Goal: Transaction & Acquisition: Purchase product/service

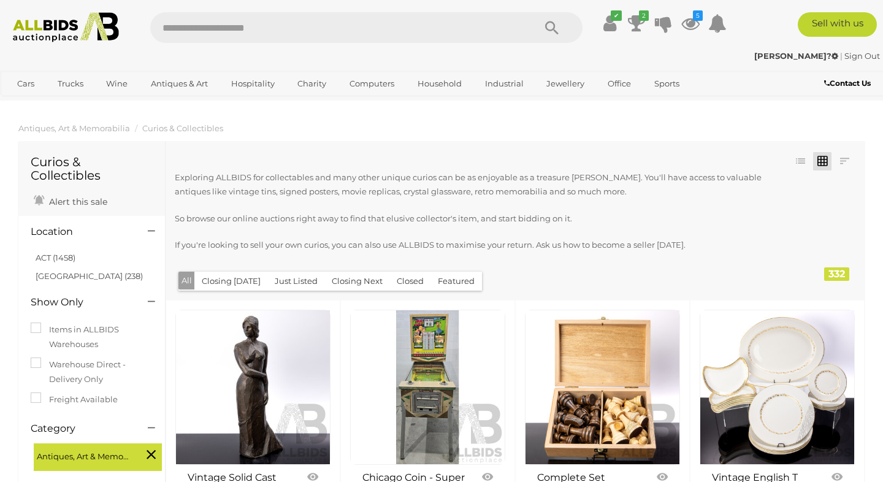
scroll to position [1747, 0]
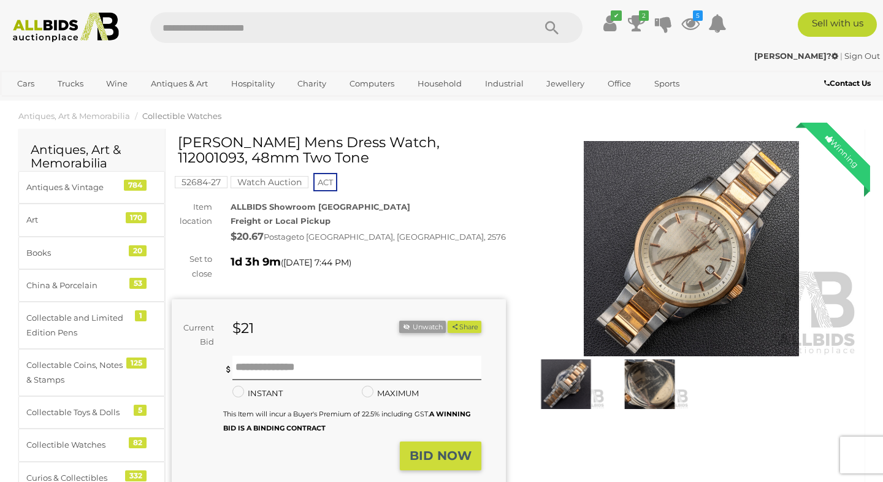
scroll to position [11, 0]
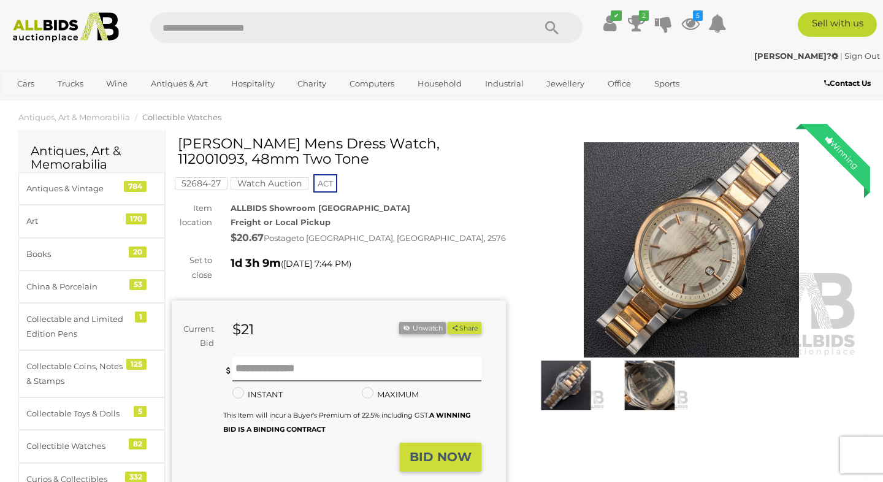
click at [620, 193] on img at bounding box center [691, 249] width 334 height 215
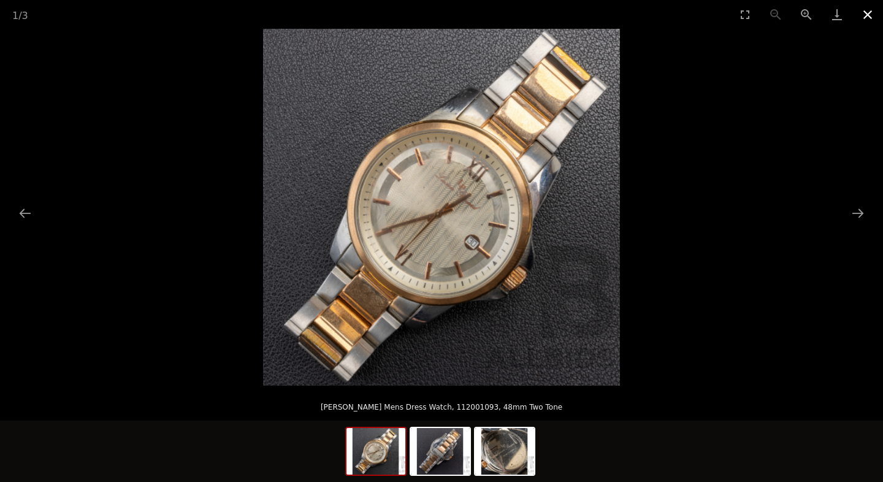
click at [865, 7] on button "Close gallery" at bounding box center [867, 14] width 31 height 29
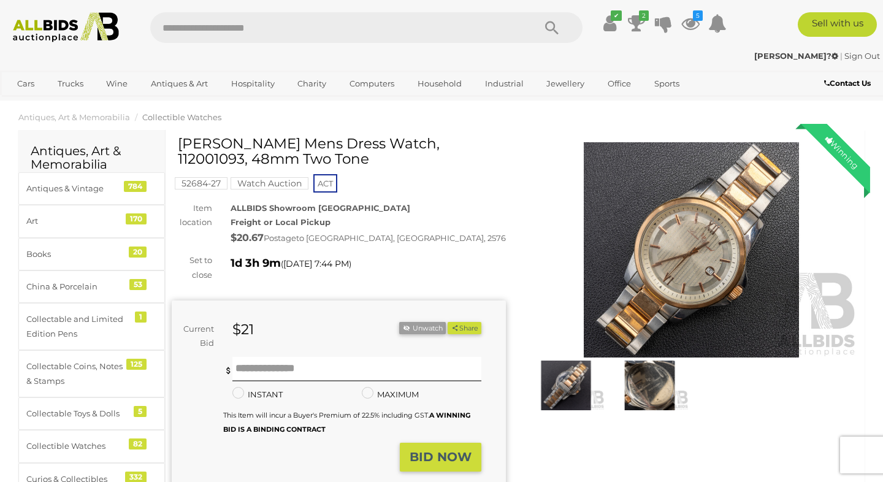
drag, startPoint x: 177, startPoint y: 143, endPoint x: 293, endPoint y: 142, distance: 115.8
click at [293, 142] on h1 "[PERSON_NAME] Mens Dress Watch, 112001093, 48mm Two Tone" at bounding box center [340, 151] width 325 height 31
drag, startPoint x: 351, startPoint y: 143, endPoint x: 180, endPoint y: 135, distance: 171.8
click at [180, 136] on h1 "[PERSON_NAME] Mens Dress Watch, 112001093, 48mm Two Tone" at bounding box center [340, 151] width 325 height 31
copy h1 "Lucien Piccard Breithorn"
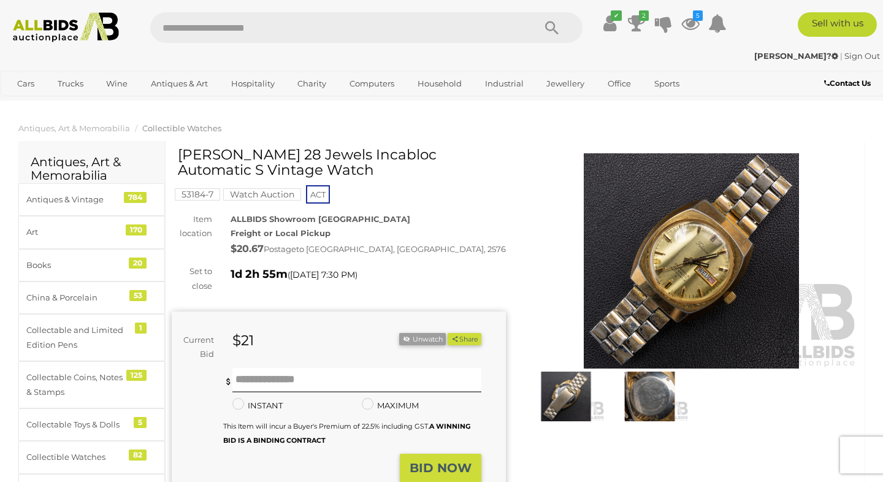
click at [603, 198] on img at bounding box center [691, 260] width 334 height 215
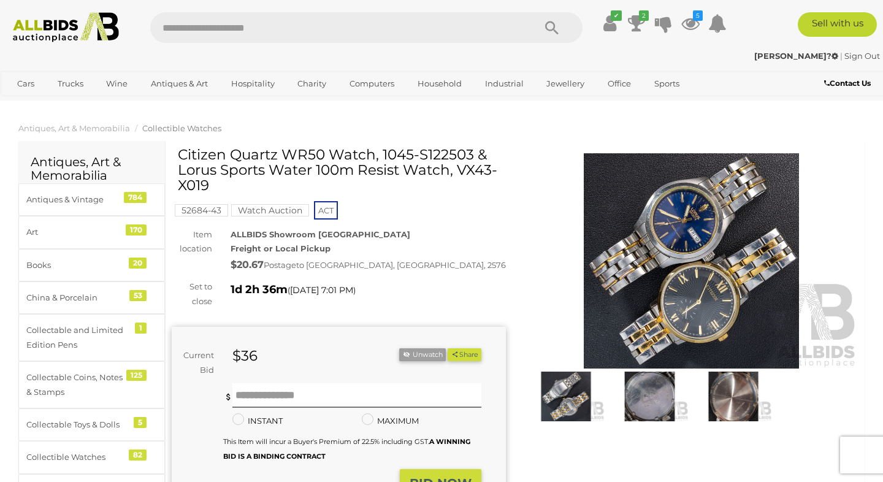
click at [528, 227] on img at bounding box center [691, 260] width 334 height 215
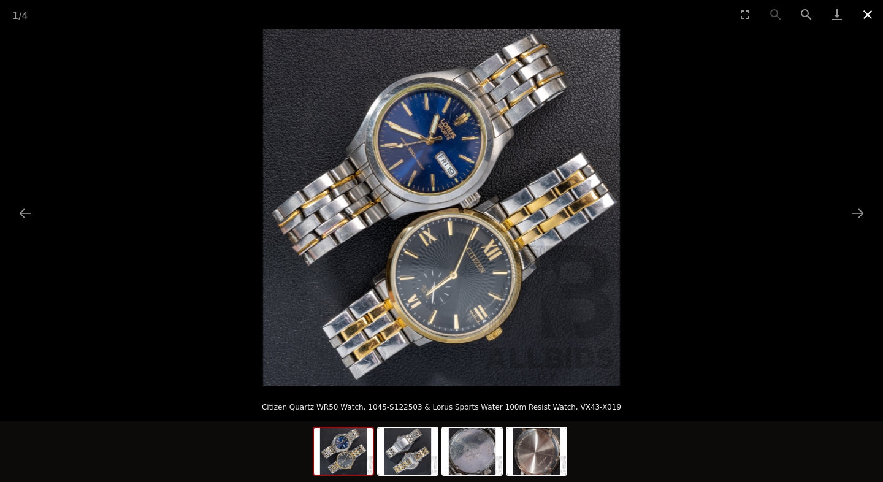
click at [871, 15] on button "Close gallery" at bounding box center [867, 14] width 31 height 29
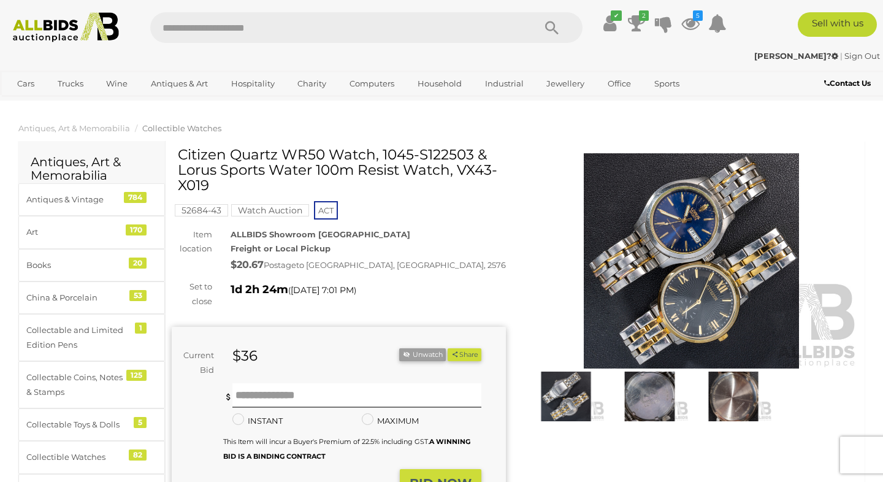
click at [604, 203] on img at bounding box center [691, 260] width 334 height 215
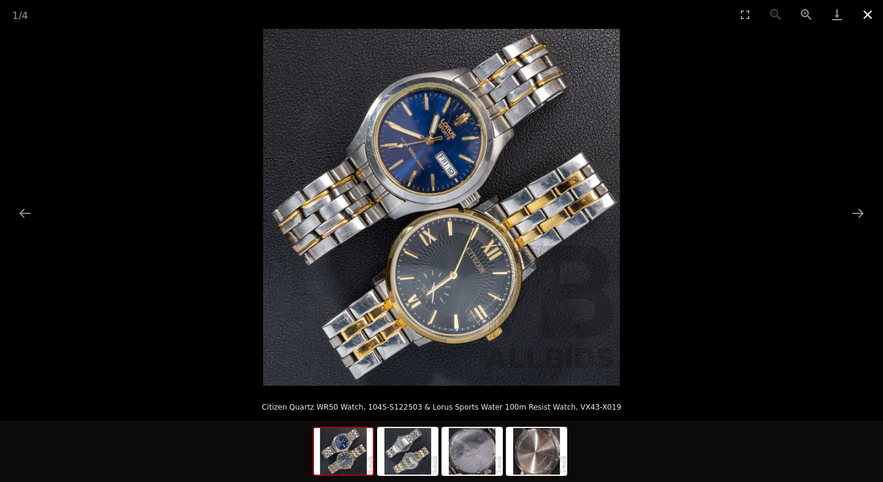
click at [868, 12] on button "Close gallery" at bounding box center [867, 14] width 31 height 29
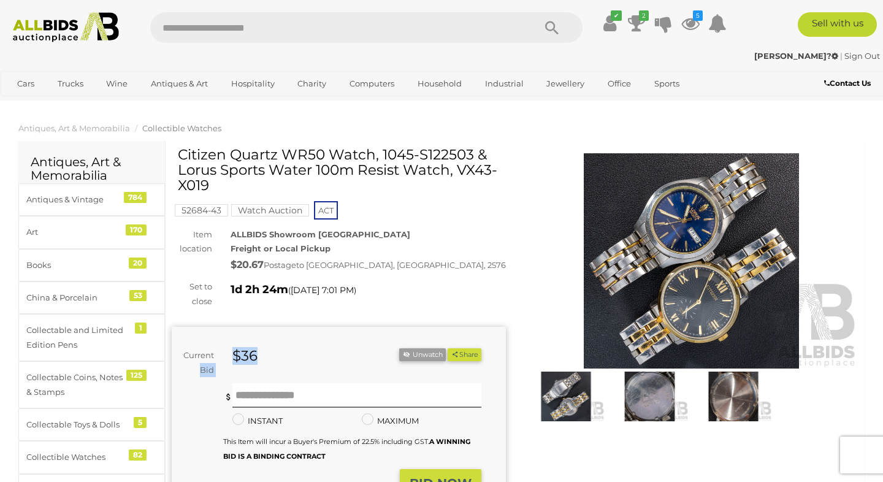
drag, startPoint x: 273, startPoint y: 356, endPoint x: 213, endPoint y: 356, distance: 60.7
click at [213, 356] on div "Current Bid $36 (Min $37) $36 Share Facebook Twitter" at bounding box center [327, 362] width 310 height 29
click at [288, 331] on div "Current Bid $36 (Min $37) $36 Share" at bounding box center [339, 425] width 334 height 196
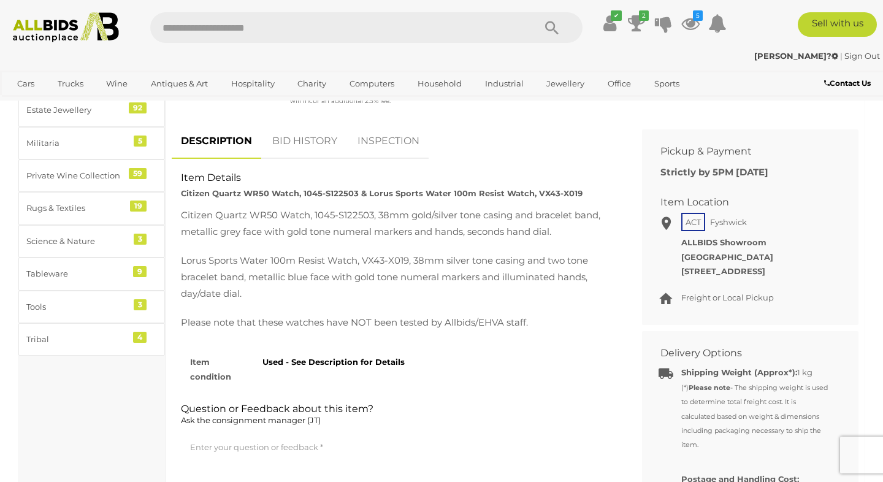
scroll to position [537, 0]
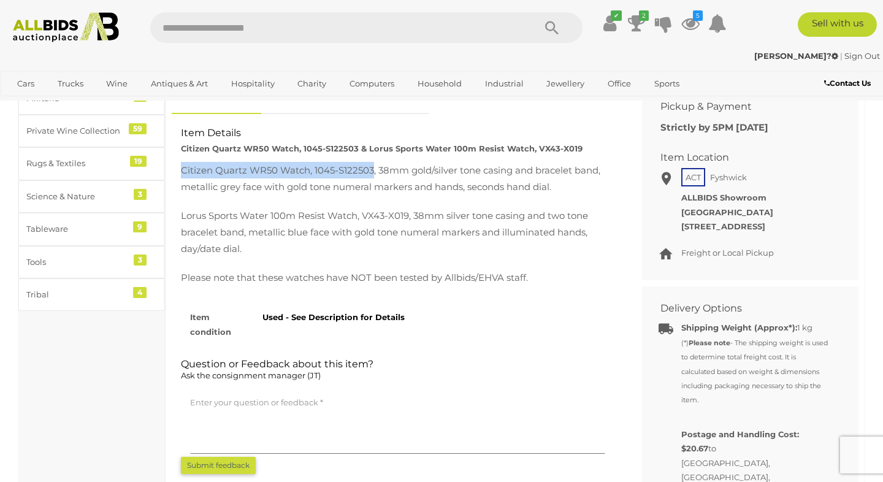
drag, startPoint x: 183, startPoint y: 167, endPoint x: 372, endPoint y: 169, distance: 189.4
click at [372, 169] on p "Citizen Quartz WR50 Watch, 1045-S122503, 38mm gold/silver tone casing and brace…" at bounding box center [397, 178] width 433 height 33
copy p "Citizen Quartz WR50 Watch, 1045-S122503"
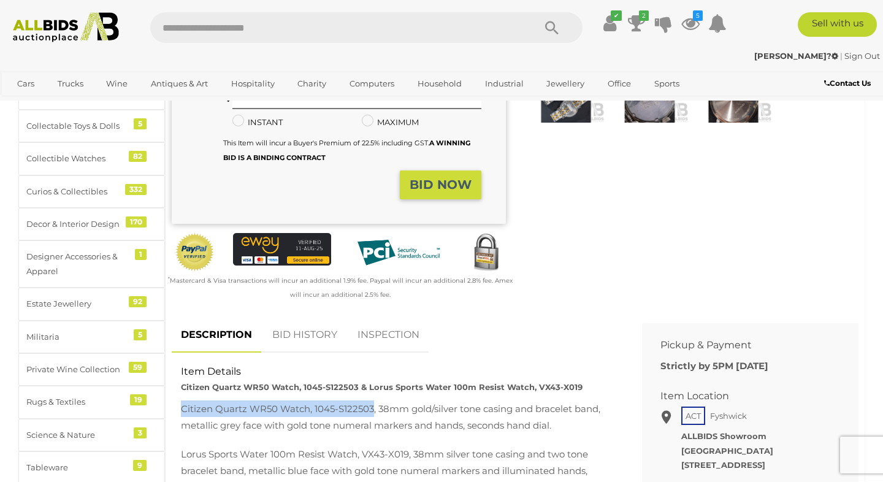
scroll to position [0, 0]
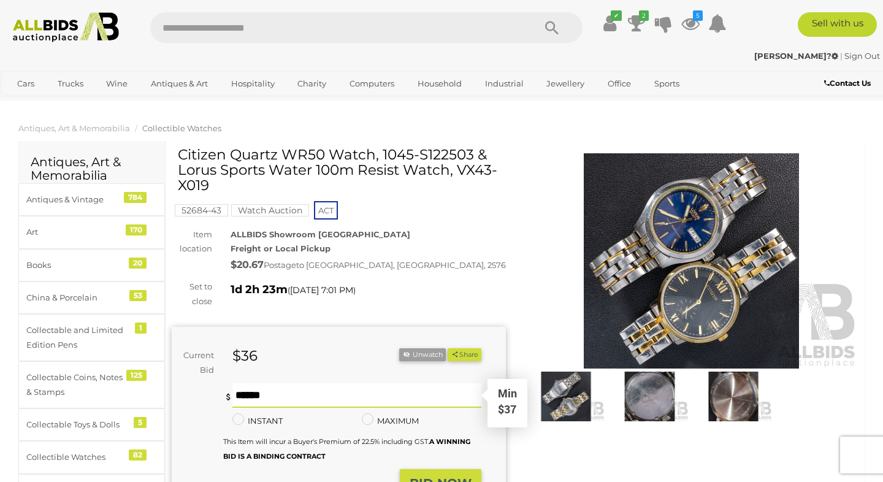
click at [281, 403] on input "text" at bounding box center [356, 395] width 249 height 25
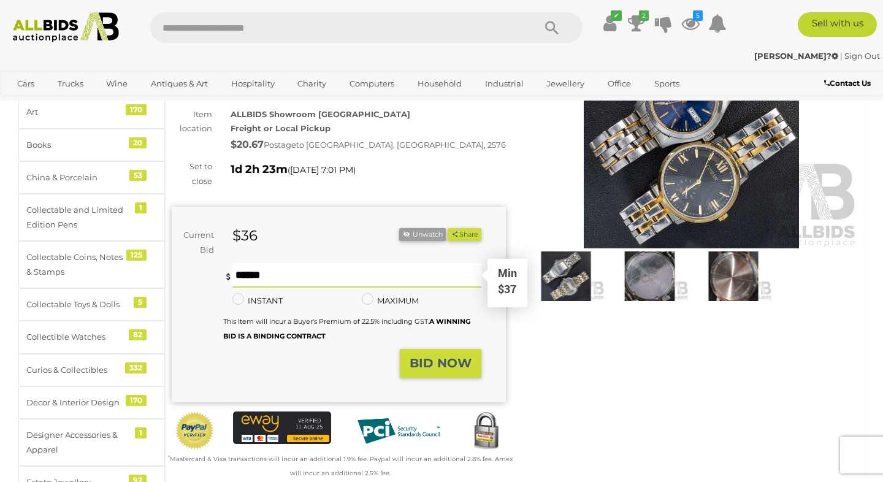
scroll to position [124, 0]
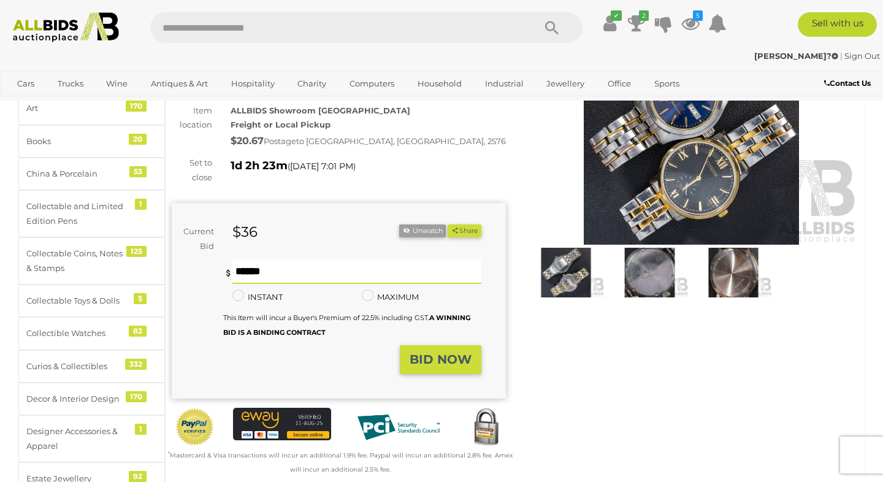
type input "**"
click at [441, 361] on strong "BID NOW" at bounding box center [440, 359] width 62 height 15
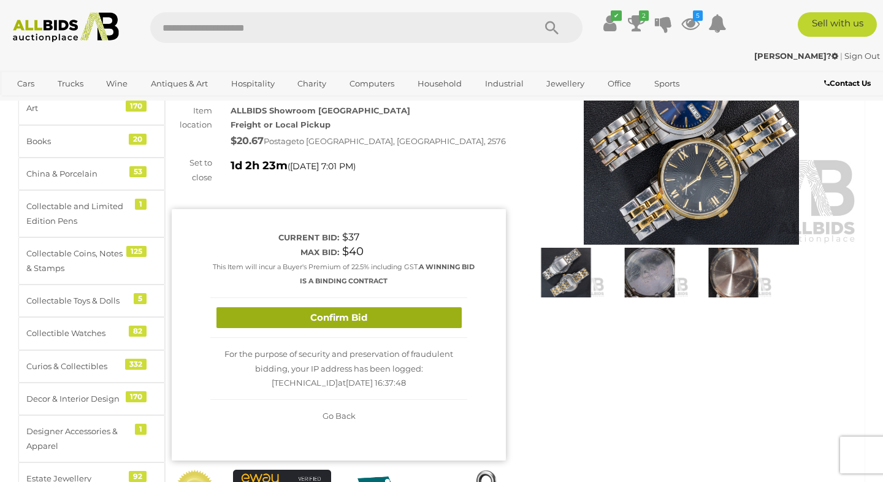
click at [400, 313] on button "Confirm Bid" at bounding box center [338, 317] width 245 height 21
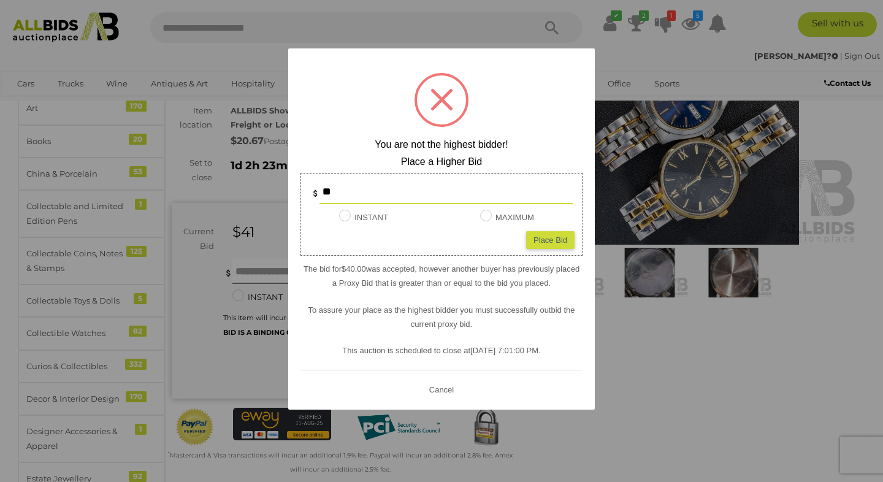
click at [396, 187] on input "**" at bounding box center [445, 192] width 253 height 25
type input "**"
click at [552, 244] on div "Place Bid" at bounding box center [550, 240] width 48 height 18
type input "**"
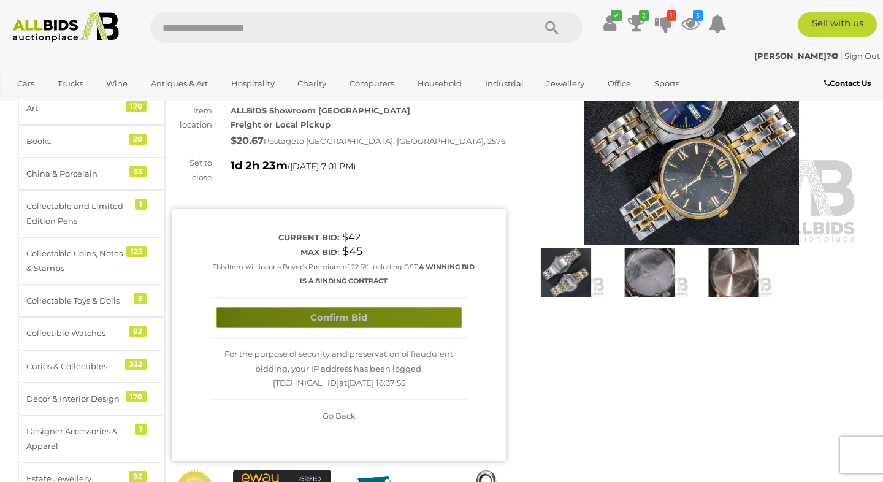
click at [450, 308] on button "Confirm Bid" at bounding box center [338, 317] width 245 height 21
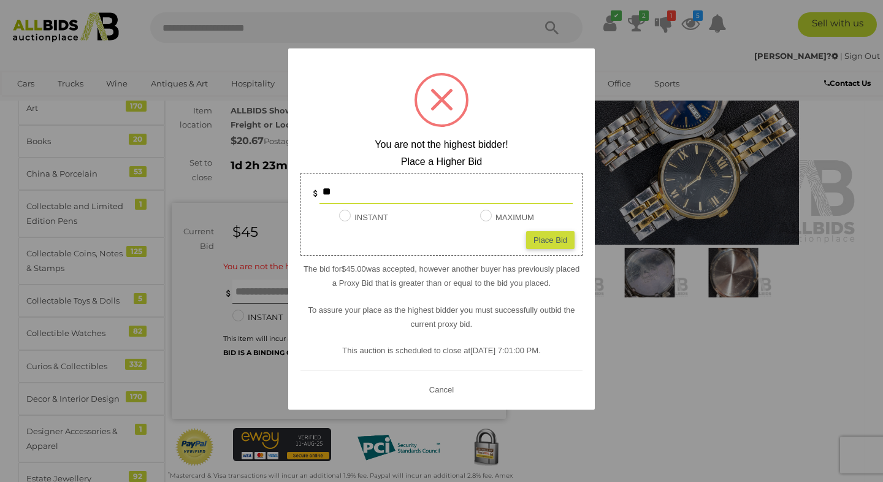
click at [409, 192] on input "**" at bounding box center [445, 192] width 253 height 25
type input "*"
type input "**"
click at [552, 233] on div "Place Bid" at bounding box center [550, 240] width 48 height 18
type input "**"
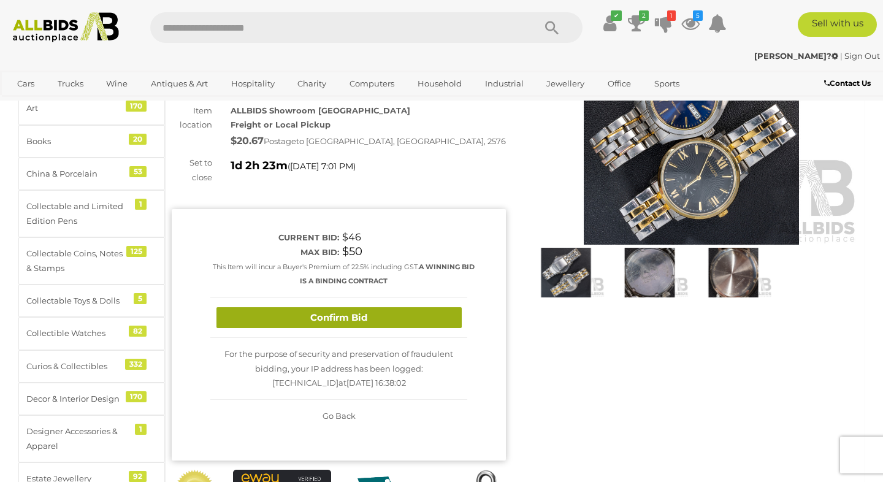
click at [424, 307] on button "Confirm Bid" at bounding box center [338, 317] width 245 height 21
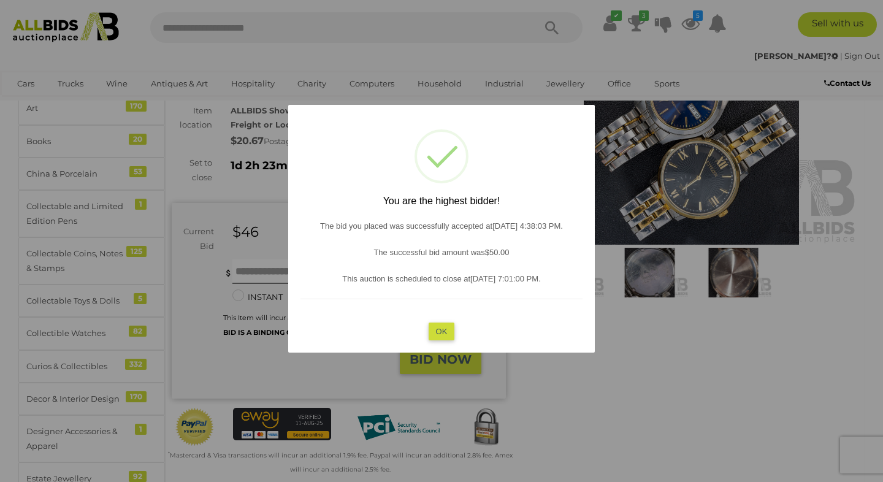
click at [445, 329] on button "OK" at bounding box center [441, 331] width 26 height 18
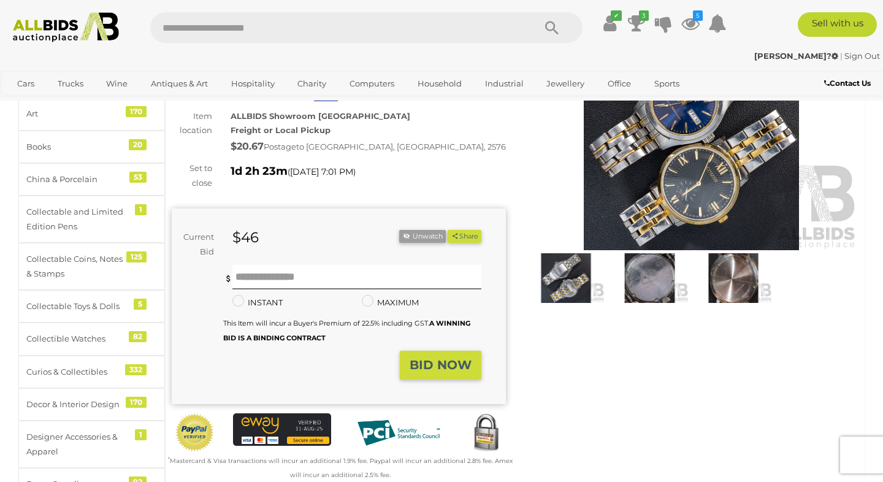
scroll to position [118, 0]
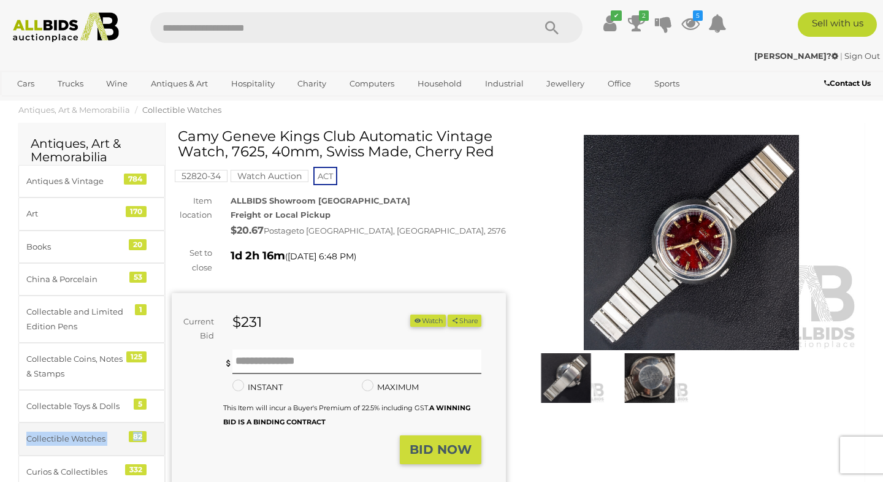
scroll to position [16, 0]
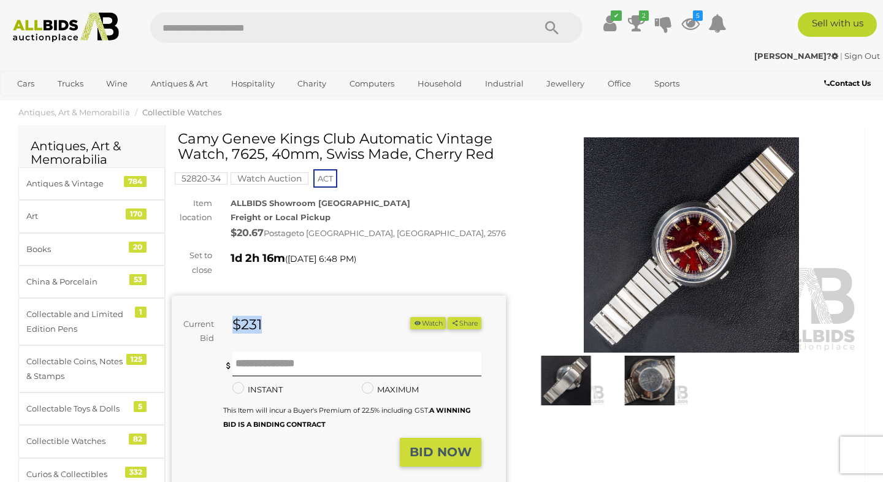
drag, startPoint x: 267, startPoint y: 322, endPoint x: 223, endPoint y: 322, distance: 43.5
click at [226, 322] on div "$231" at bounding box center [300, 325] width 155 height 17
click at [223, 322] on div "$231" at bounding box center [300, 325] width 155 height 17
drag, startPoint x: 180, startPoint y: 139, endPoint x: 221, endPoint y: 158, distance: 45.3
click at [221, 158] on h1 "Camy Geneve Kings Club Automatic Vintage Watch, 7625, 40mm, Swiss Made, Cherry …" at bounding box center [340, 146] width 325 height 31
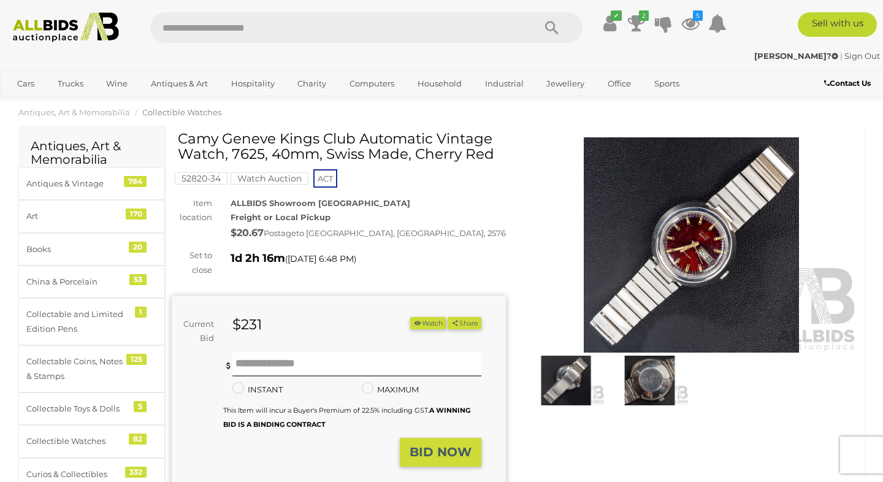
copy h1 "Camy Geneve Kings Club Automatic Vintage Watch"
click at [466, 171] on div "52820-34 Watch Auction ACT" at bounding box center [339, 160] width 334 height 59
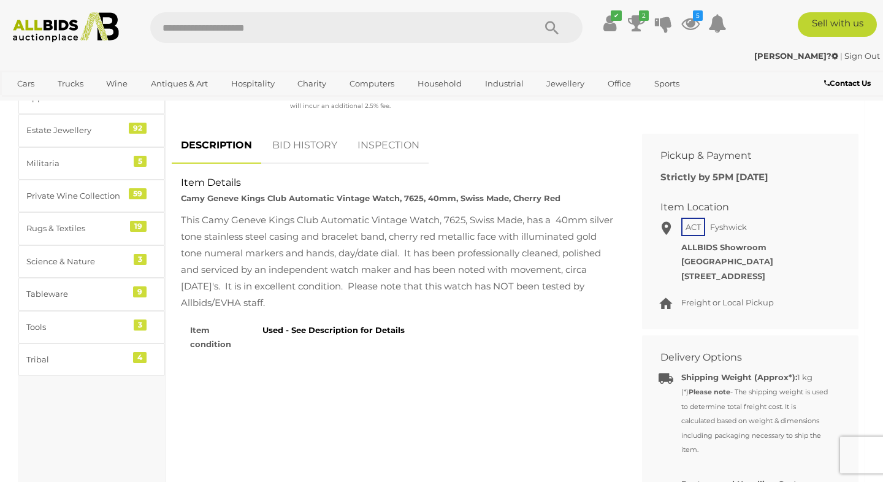
scroll to position [479, 0]
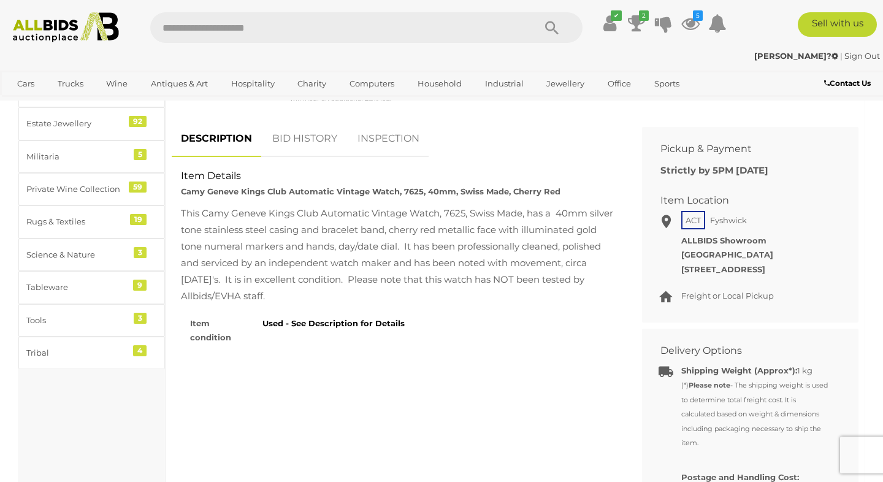
click at [369, 135] on link "INSPECTION" at bounding box center [388, 139] width 80 height 36
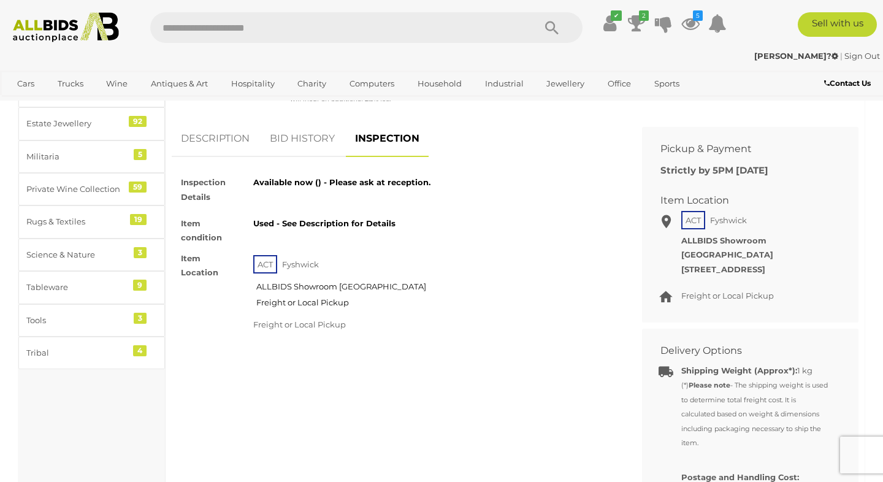
click at [205, 142] on link "DESCRIPTION" at bounding box center [215, 139] width 87 height 36
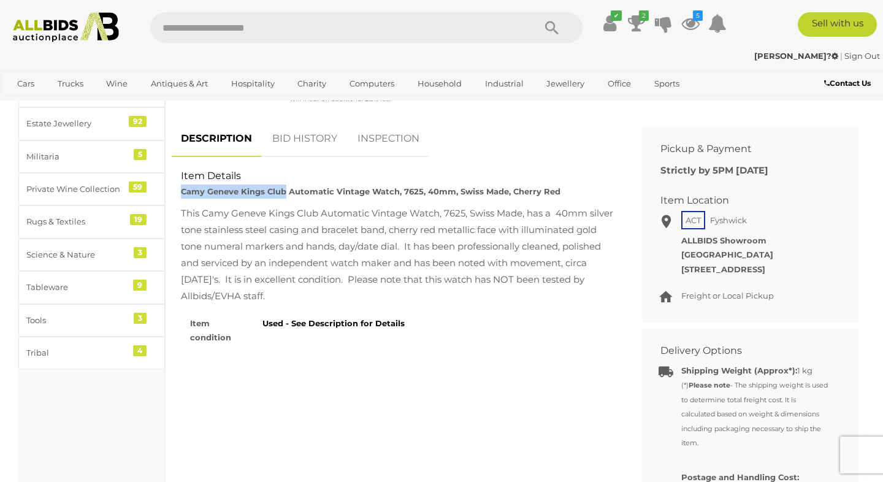
drag, startPoint x: 179, startPoint y: 191, endPoint x: 286, endPoint y: 185, distance: 106.8
click at [286, 185] on div "Item Details Camy Geneve Kings Club Automatic Vintage Watch, 7625, 40mm, Swiss …" at bounding box center [398, 183] width 452 height 29
copy strong "Camy Geneve Kings Club"
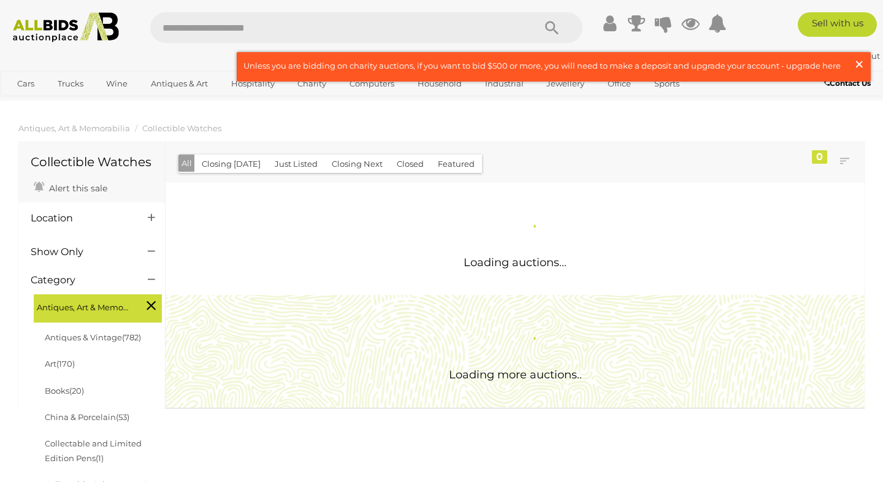
click at [853, 67] on span "×" at bounding box center [858, 64] width 11 height 24
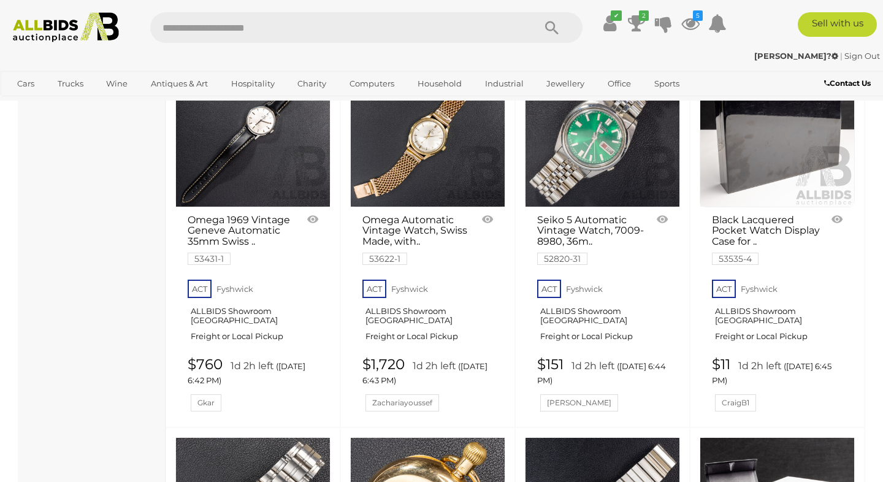
scroll to position [1281, 0]
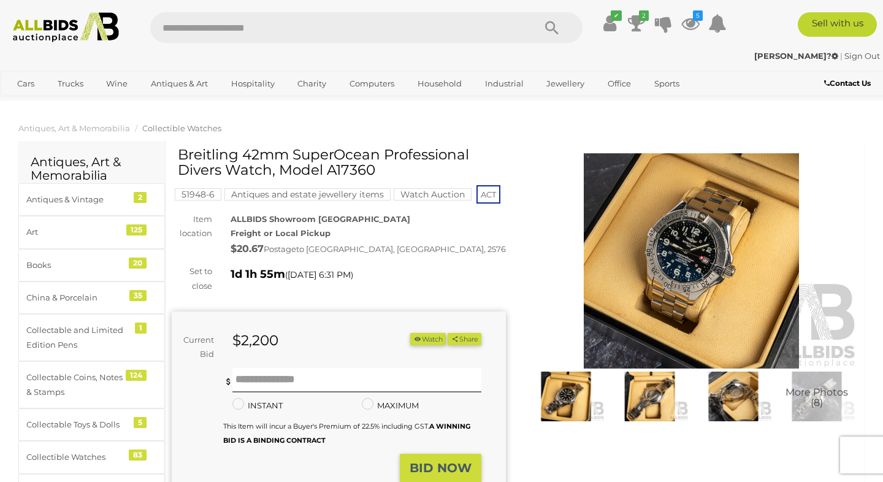
drag, startPoint x: 379, startPoint y: 170, endPoint x: 278, endPoint y: 167, distance: 101.8
click at [278, 167] on h1 "Breitling 42mm SuperOcean Professional Divers Watch, Model A17360" at bounding box center [340, 162] width 325 height 31
copy h1 "Model A17360"
click at [663, 396] on img at bounding box center [648, 396] width 77 height 50
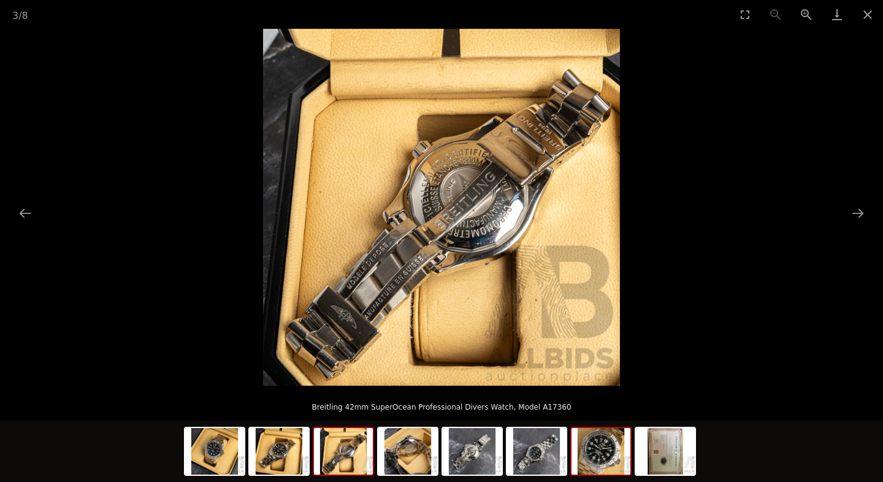
click at [588, 446] on img at bounding box center [600, 451] width 59 height 47
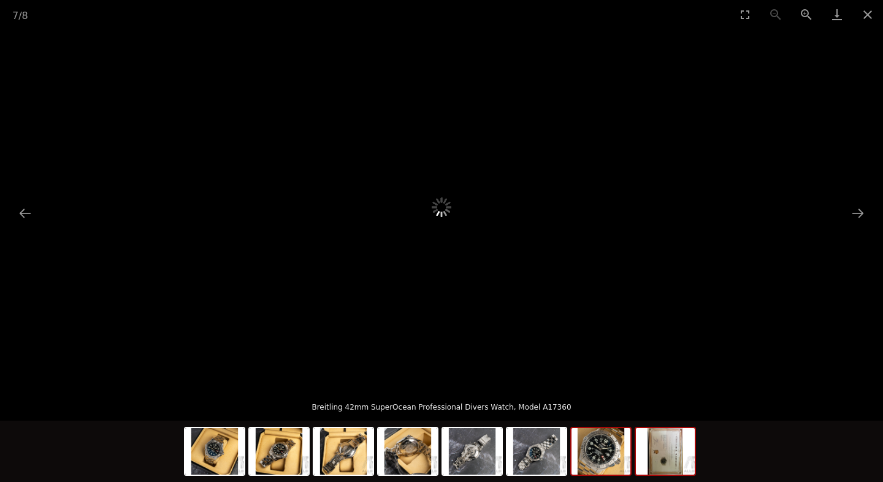
click at [681, 460] on img at bounding box center [665, 451] width 59 height 47
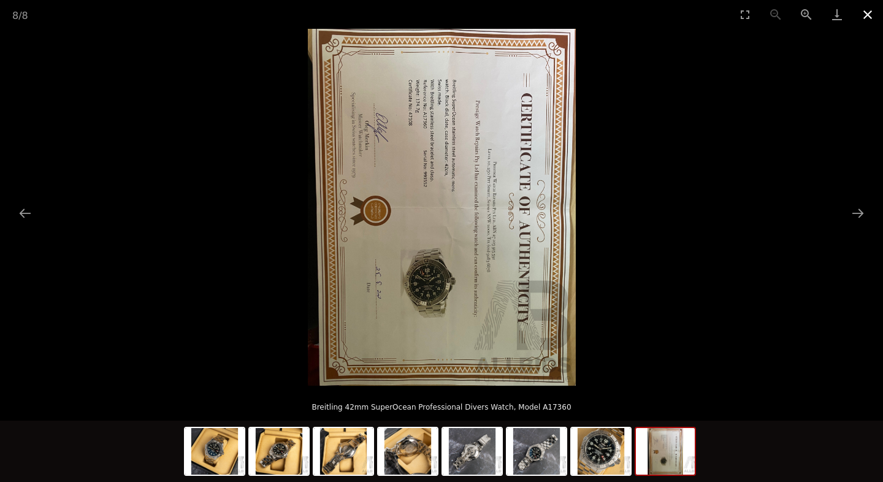
click at [864, 12] on button "Close gallery" at bounding box center [867, 14] width 31 height 29
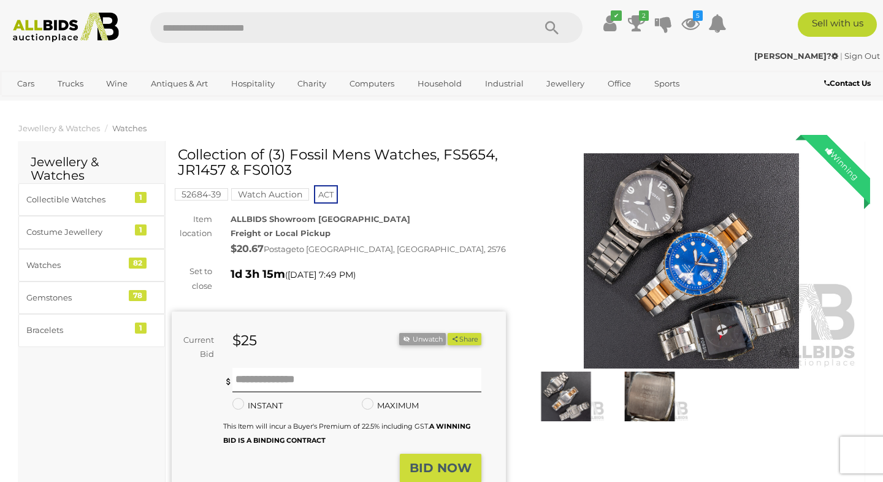
scroll to position [7, 0]
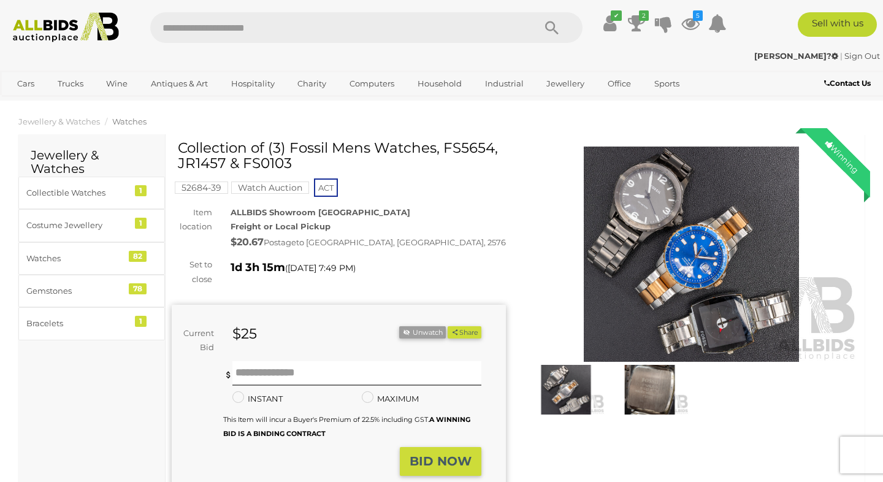
click at [702, 200] on img at bounding box center [691, 253] width 334 height 215
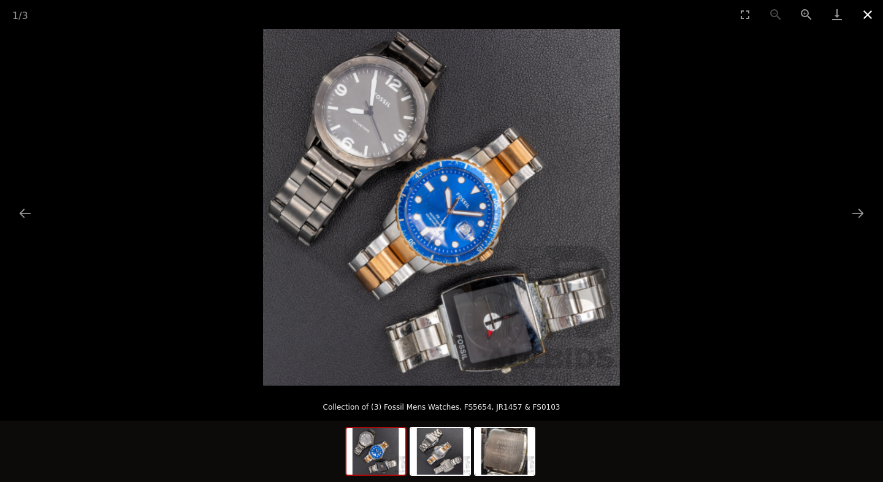
click at [872, 14] on button "Close gallery" at bounding box center [867, 14] width 31 height 29
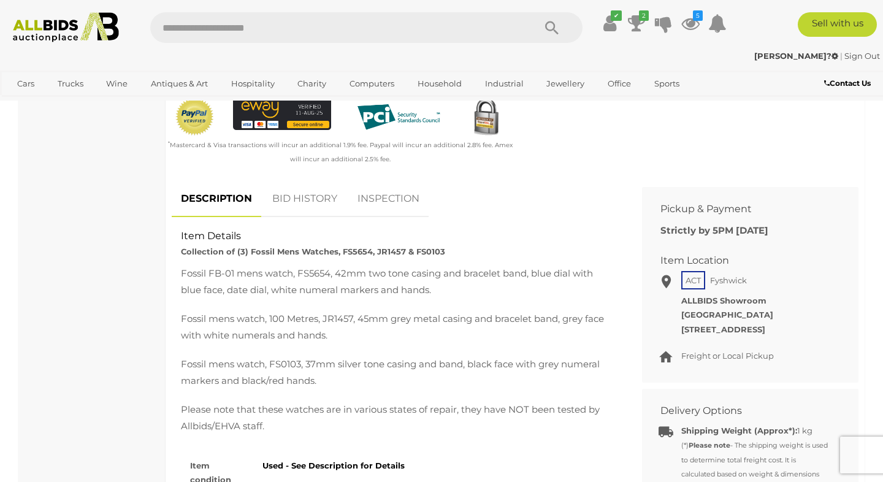
scroll to position [486, 0]
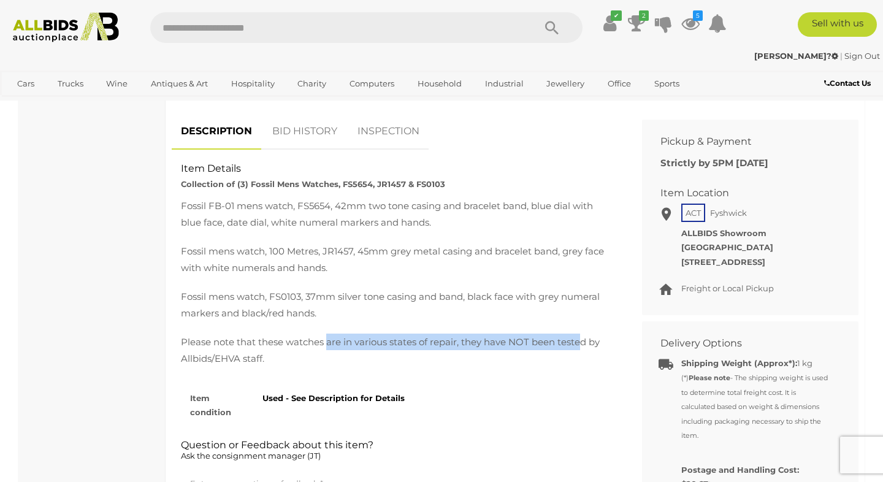
drag, startPoint x: 325, startPoint y: 343, endPoint x: 579, endPoint y: 348, distance: 253.2
click at [579, 348] on p "Please note that these watches are in various states of repair, they have NOT b…" at bounding box center [397, 349] width 433 height 33
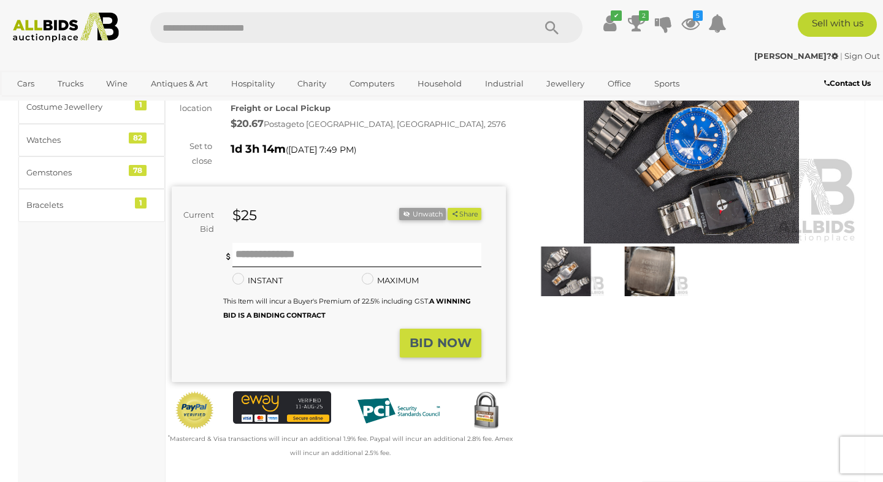
scroll to position [13, 0]
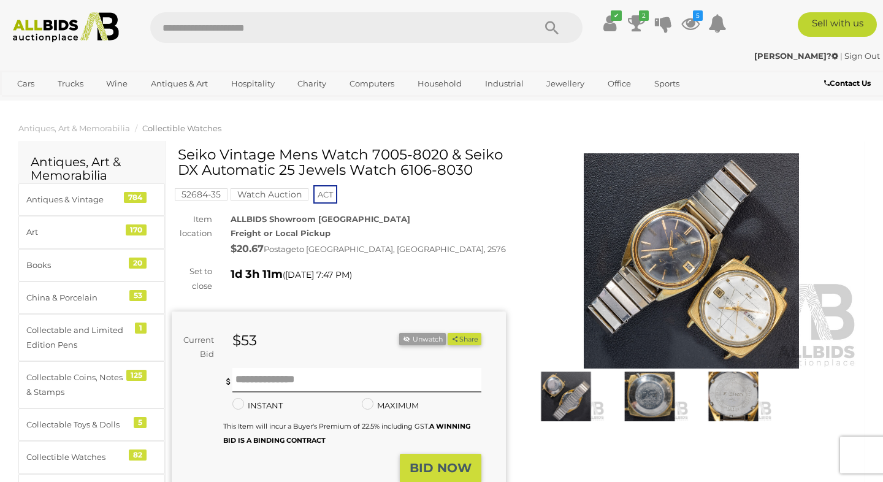
scroll to position [13, 0]
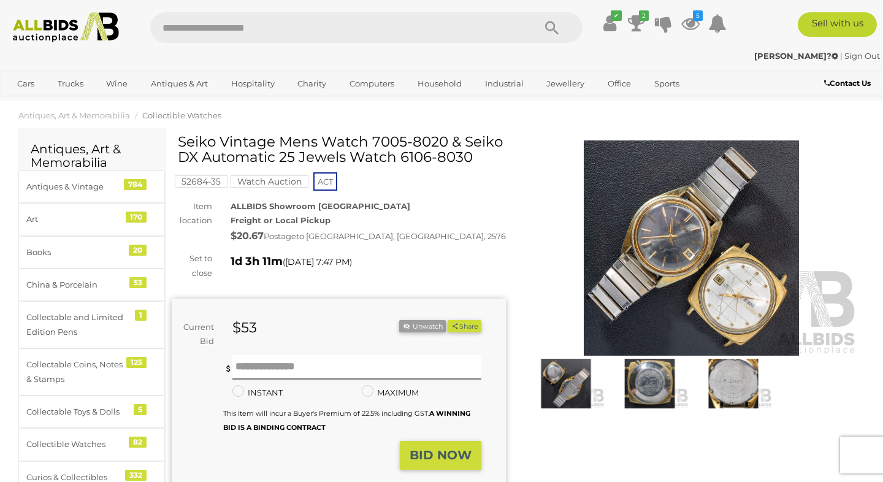
click at [617, 181] on img at bounding box center [691, 247] width 334 height 215
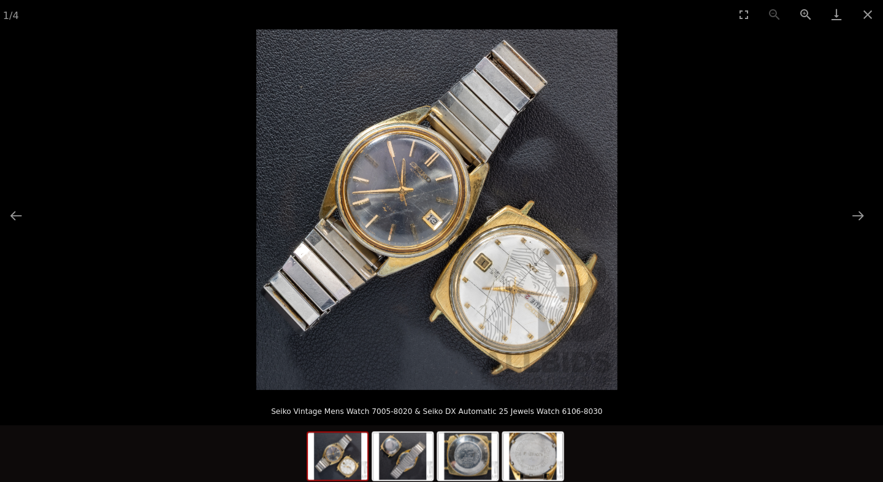
scroll to position [13, 0]
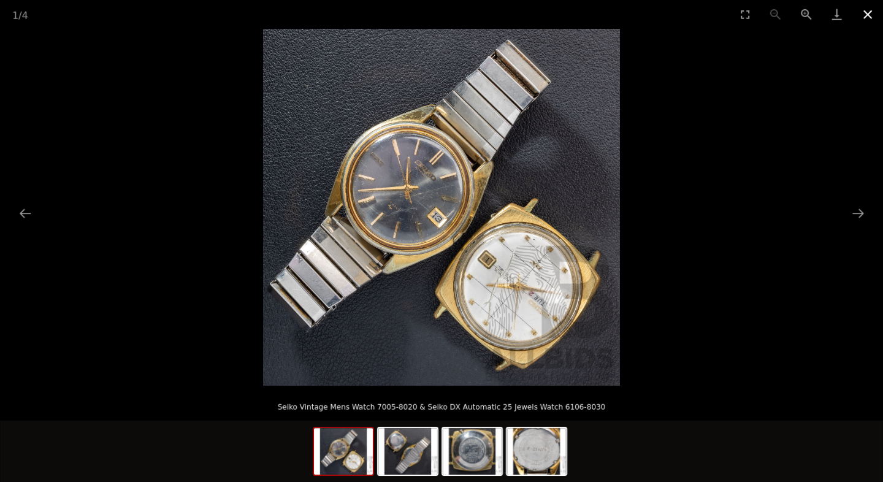
click at [867, 7] on button "Close gallery" at bounding box center [867, 14] width 31 height 29
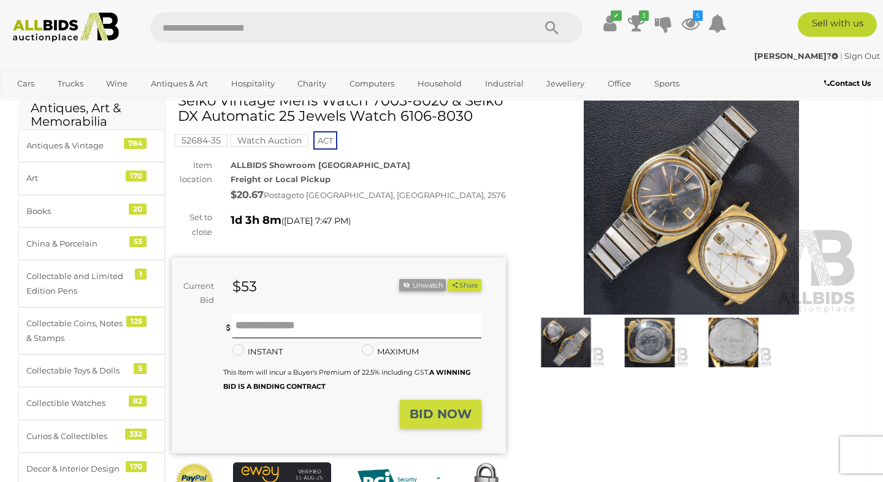
scroll to position [55, 0]
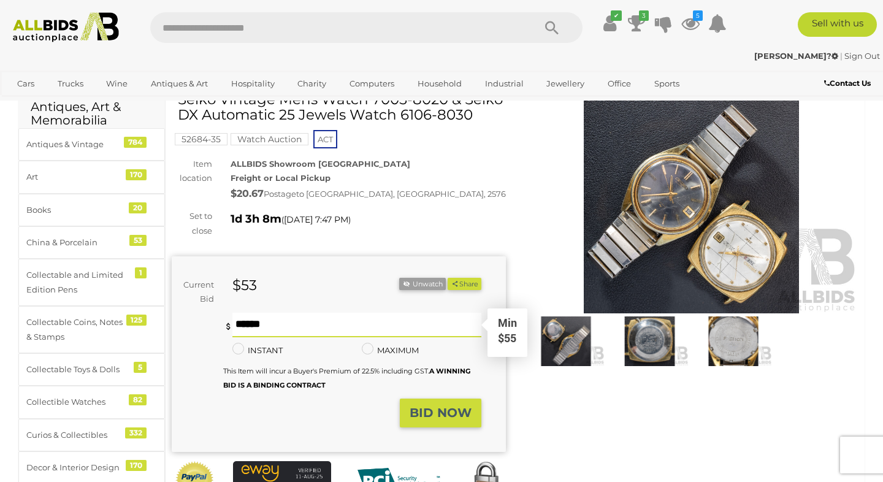
click at [352, 324] on input "text" at bounding box center [356, 325] width 249 height 25
type input "*"
